Goal: Transaction & Acquisition: Purchase product/service

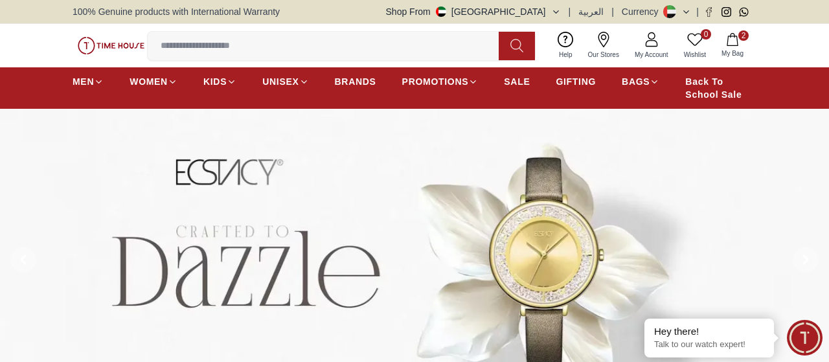
click at [398, 45] on input at bounding box center [328, 46] width 361 height 26
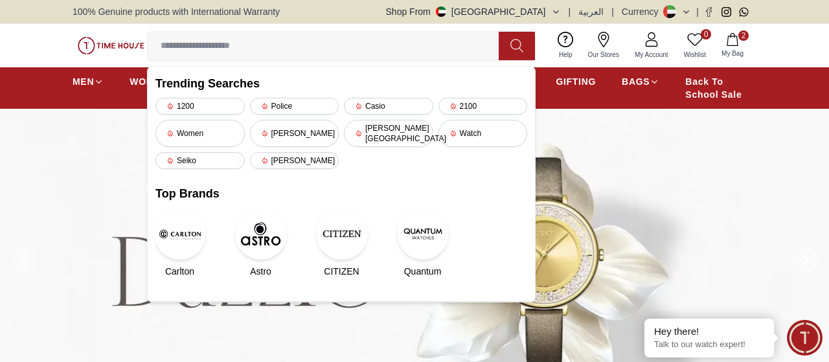
paste input "**********"
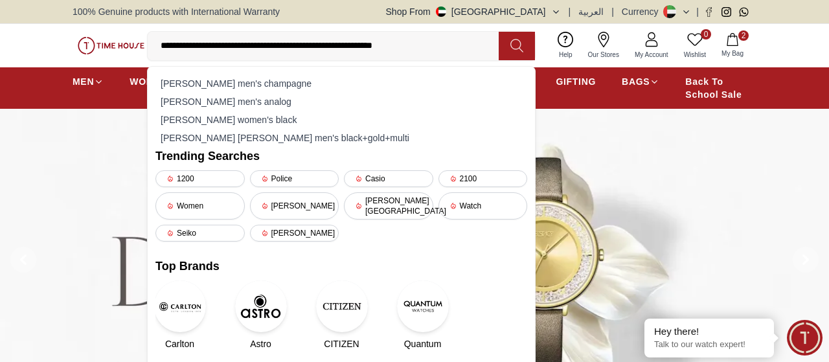
type input "**********"
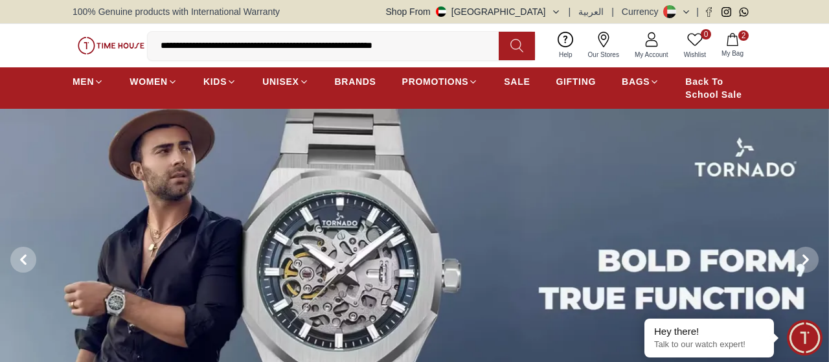
click at [516, 41] on icon at bounding box center [516, 45] width 13 height 15
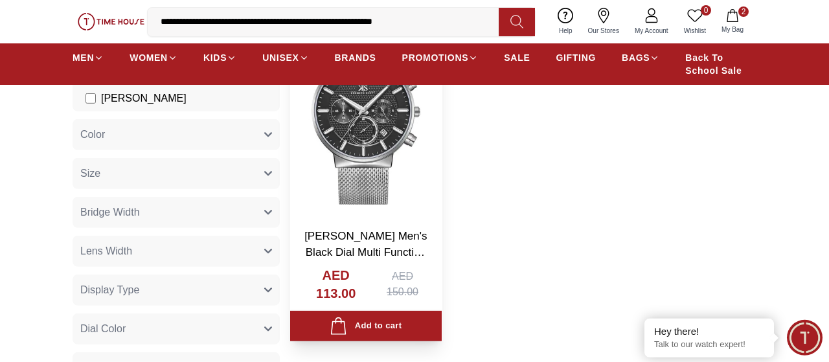
scroll to position [177, 0]
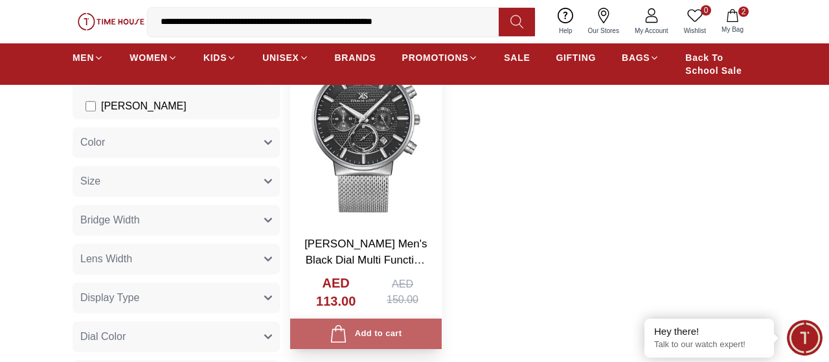
click at [372, 332] on div "Add to cart" at bounding box center [366, 333] width 72 height 17
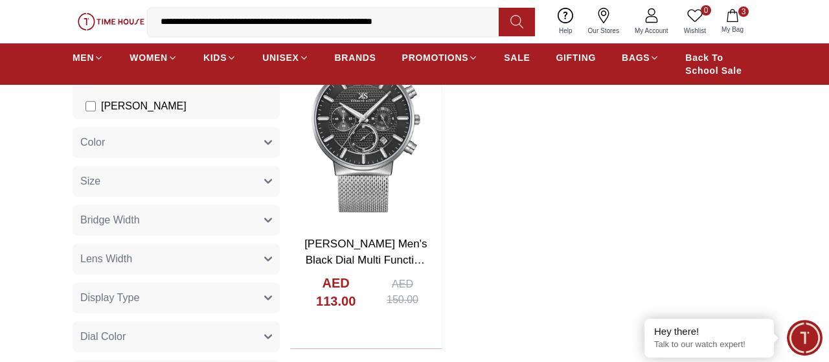
click at [448, 19] on input "**********" at bounding box center [328, 22] width 361 height 26
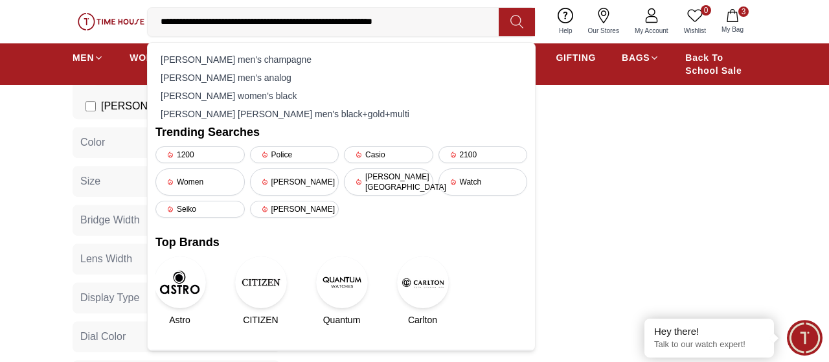
paste input
type input "**********"
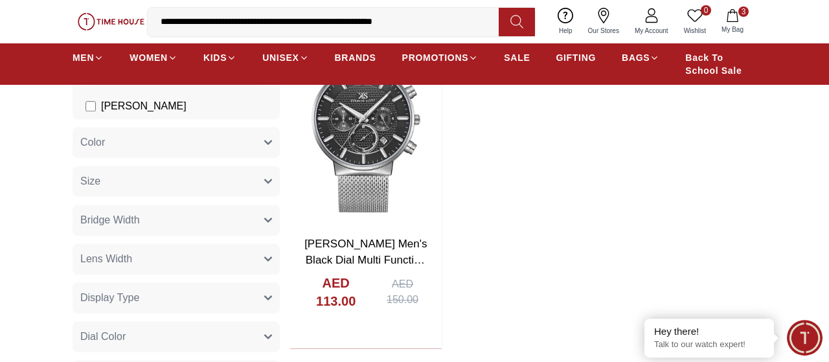
click at [512, 25] on icon at bounding box center [516, 21] width 13 height 15
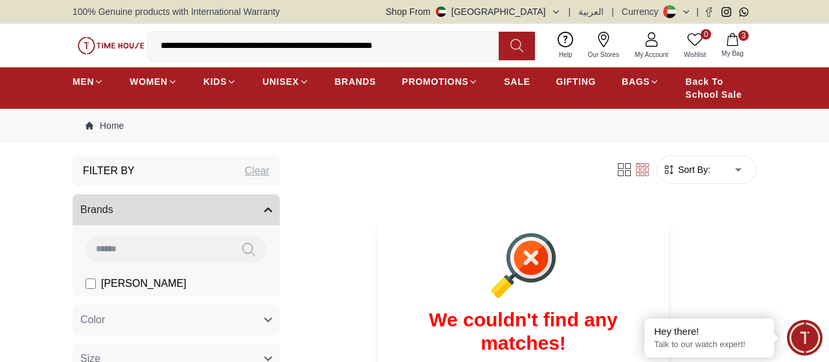
click at [669, 56] on span "My Account" at bounding box center [652, 55] width 44 height 10
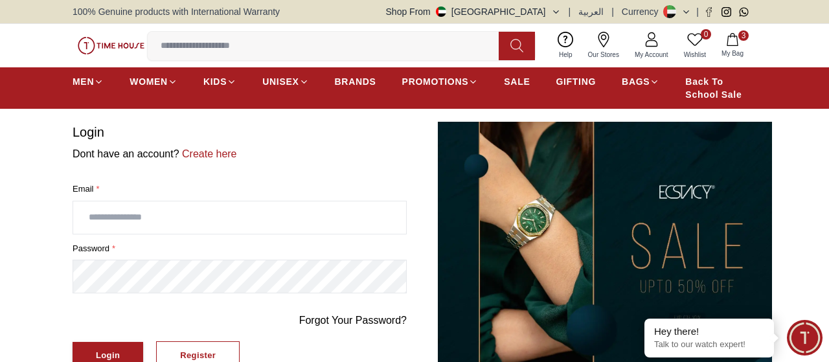
click at [729, 56] on span "My Bag" at bounding box center [732, 54] width 32 height 10
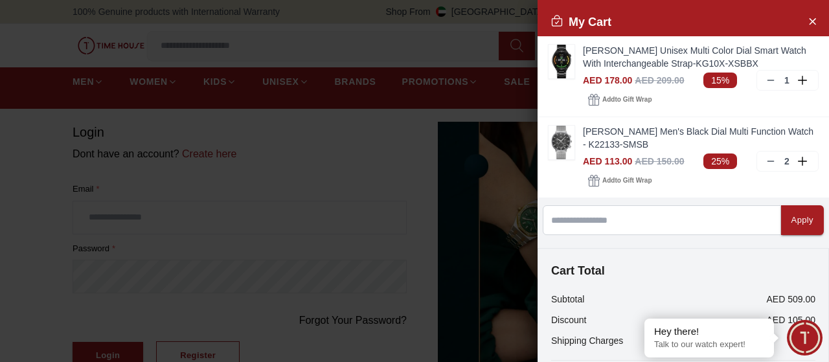
click at [378, 146] on div at bounding box center [414, 181] width 829 height 362
click at [810, 19] on icon "Close Account" at bounding box center [812, 21] width 10 height 16
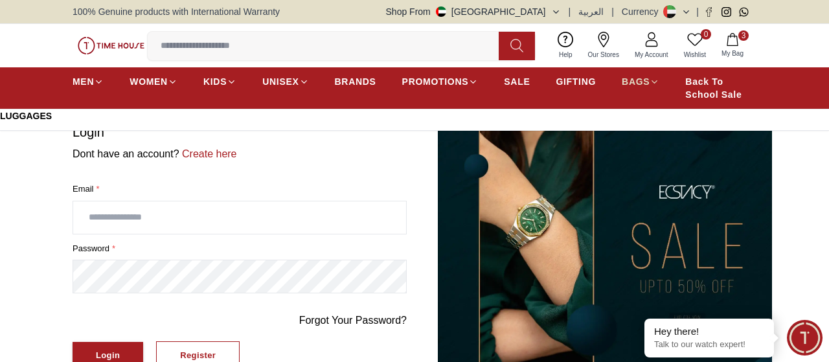
click at [639, 80] on span "BAGS" at bounding box center [636, 81] width 28 height 13
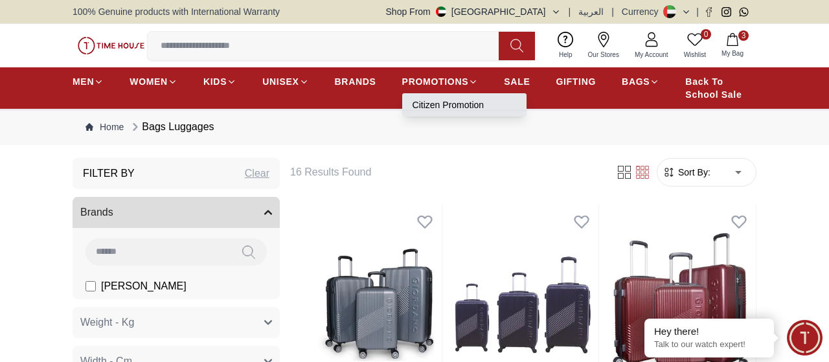
click at [461, 101] on link "Citizen Promotion" at bounding box center [465, 104] width 104 height 13
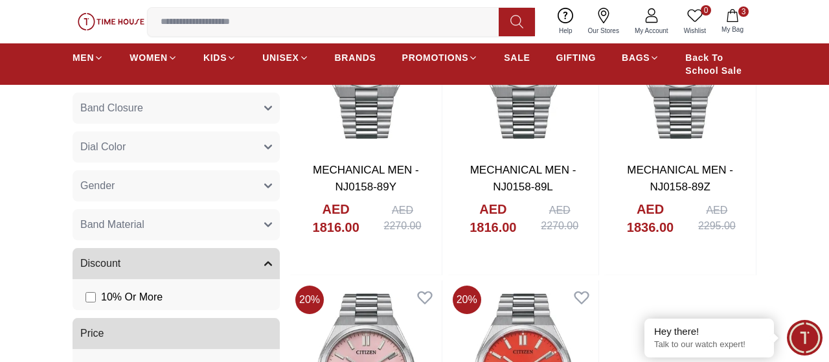
scroll to position [503, 0]
click at [363, 57] on span "BRANDS" at bounding box center [355, 57] width 41 height 13
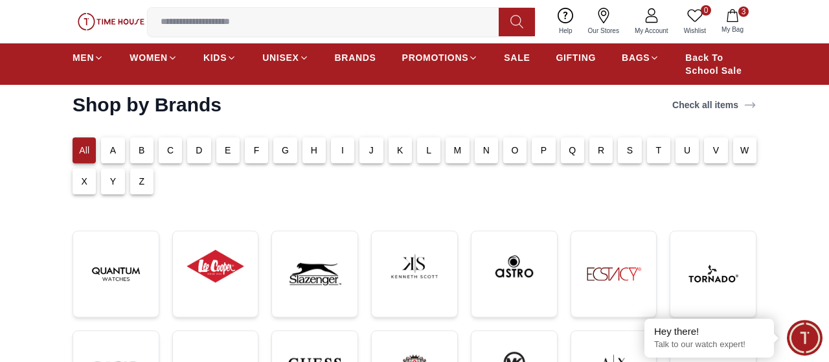
scroll to position [60, 0]
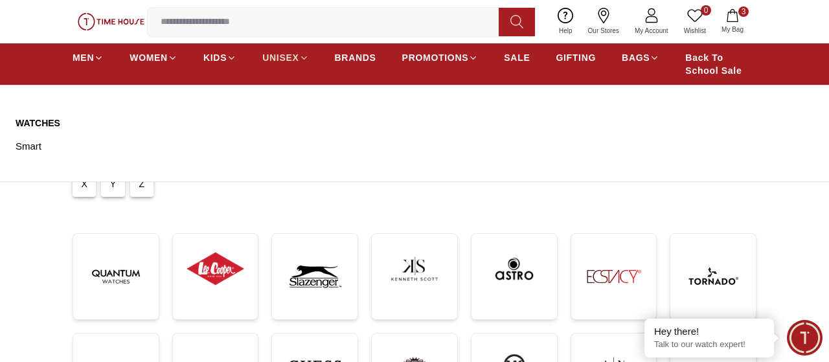
click at [301, 60] on icon at bounding box center [304, 58] width 10 height 10
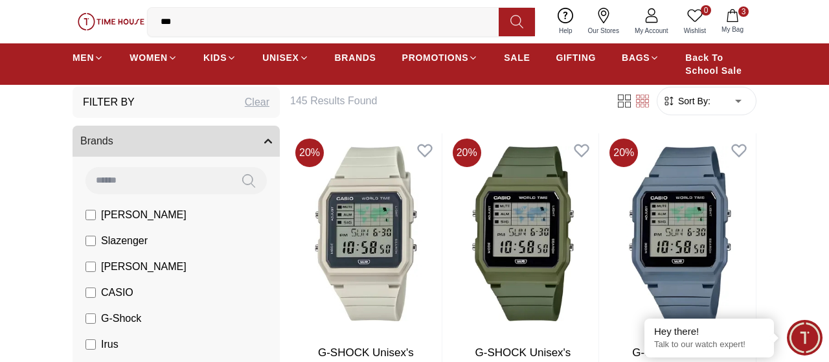
scroll to position [65, 0]
